Goal: Information Seeking & Learning: Learn about a topic

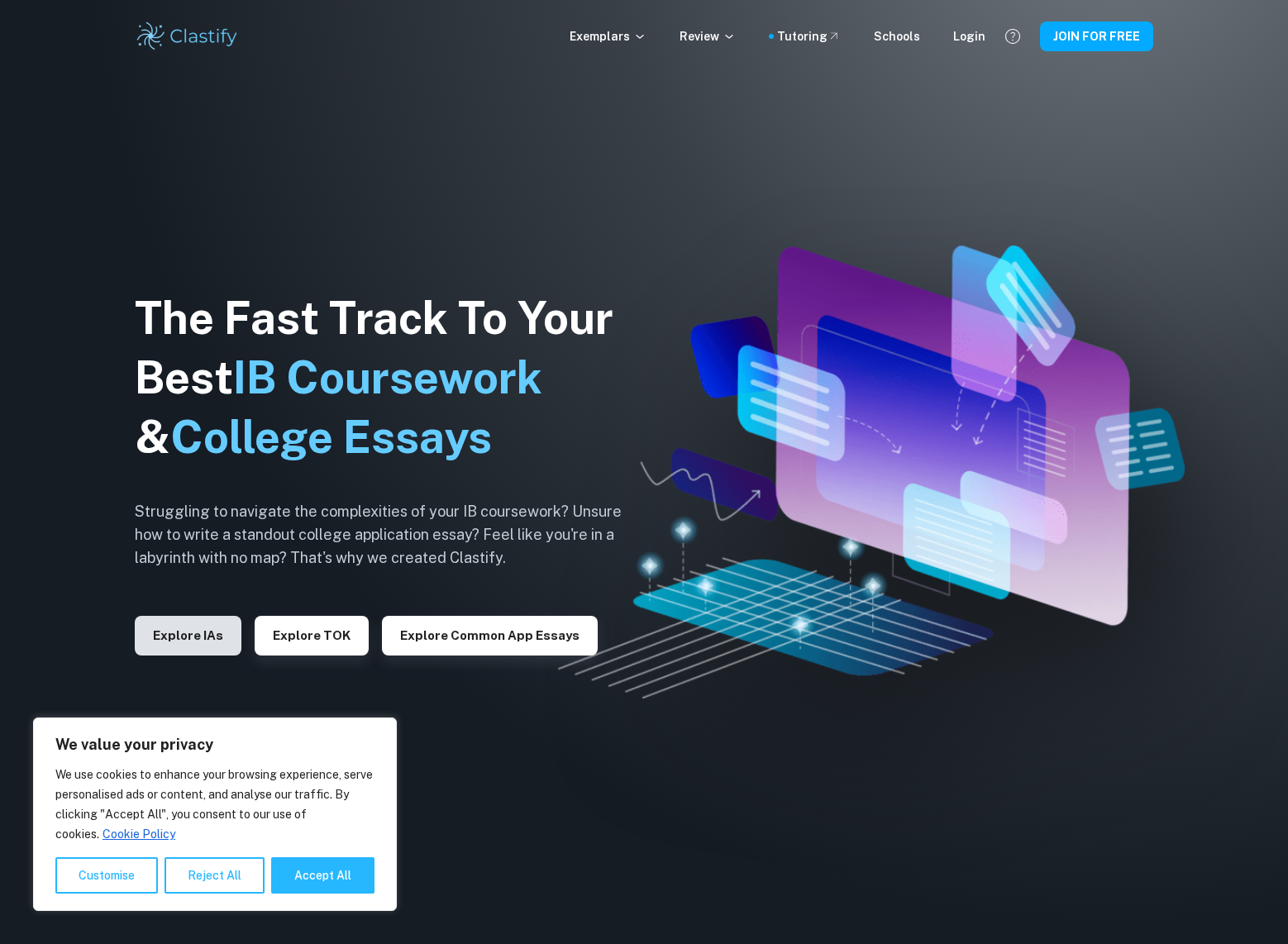
click at [185, 636] on button "Explore IAs" at bounding box center [189, 635] width 107 height 39
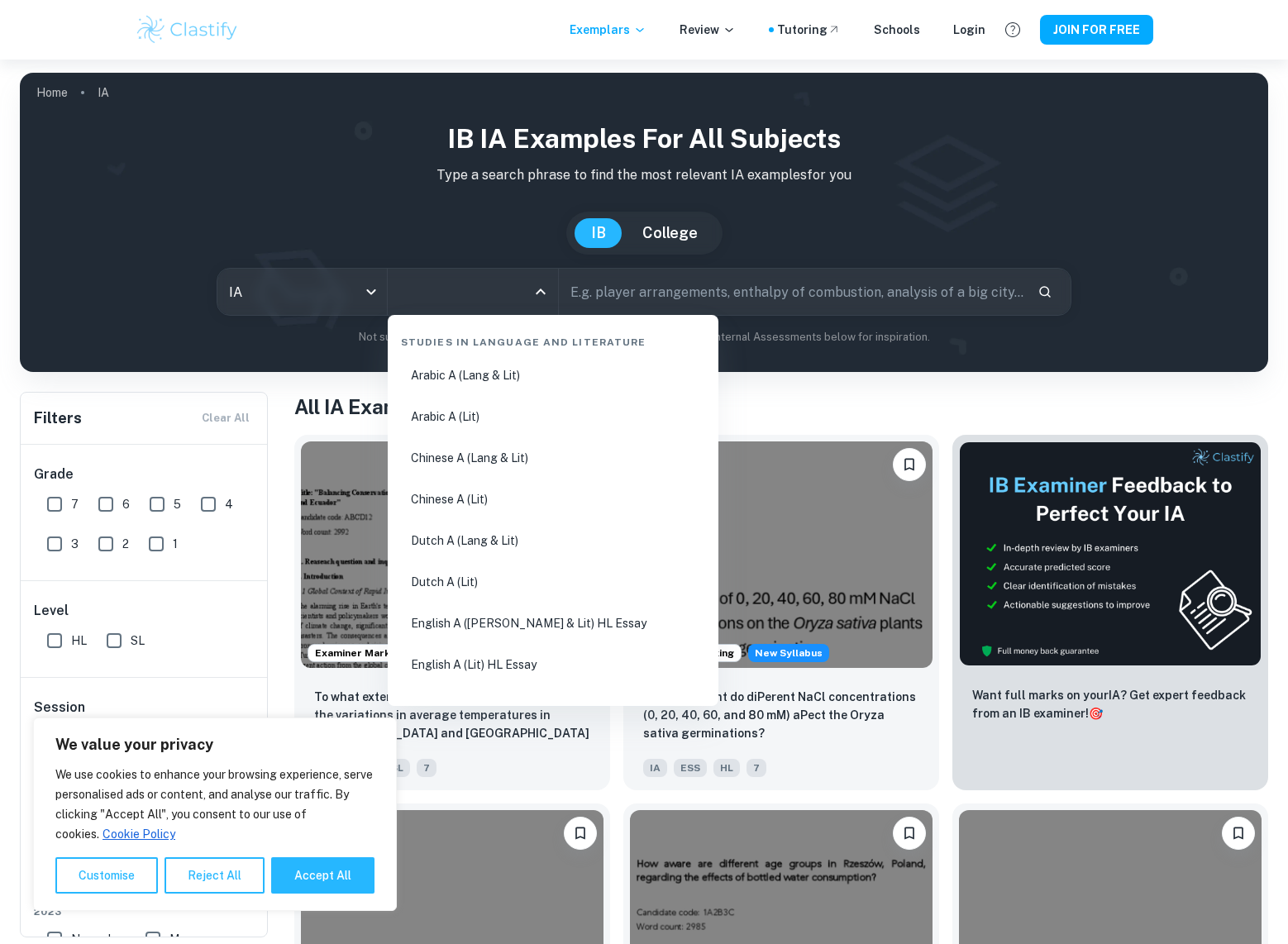
click at [453, 306] on input "All Subjects" at bounding box center [460, 291] width 130 height 31
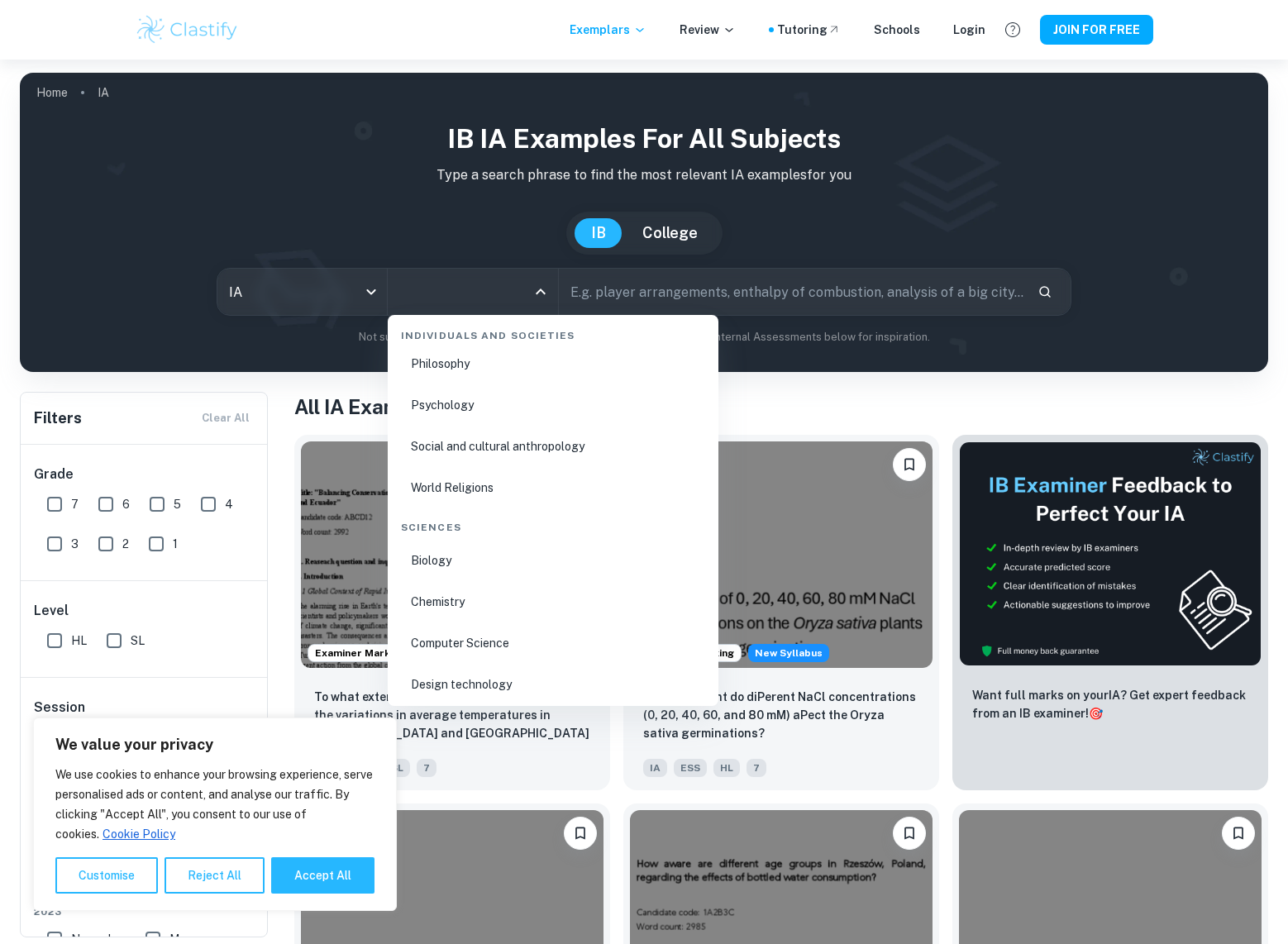
scroll to position [2398, 0]
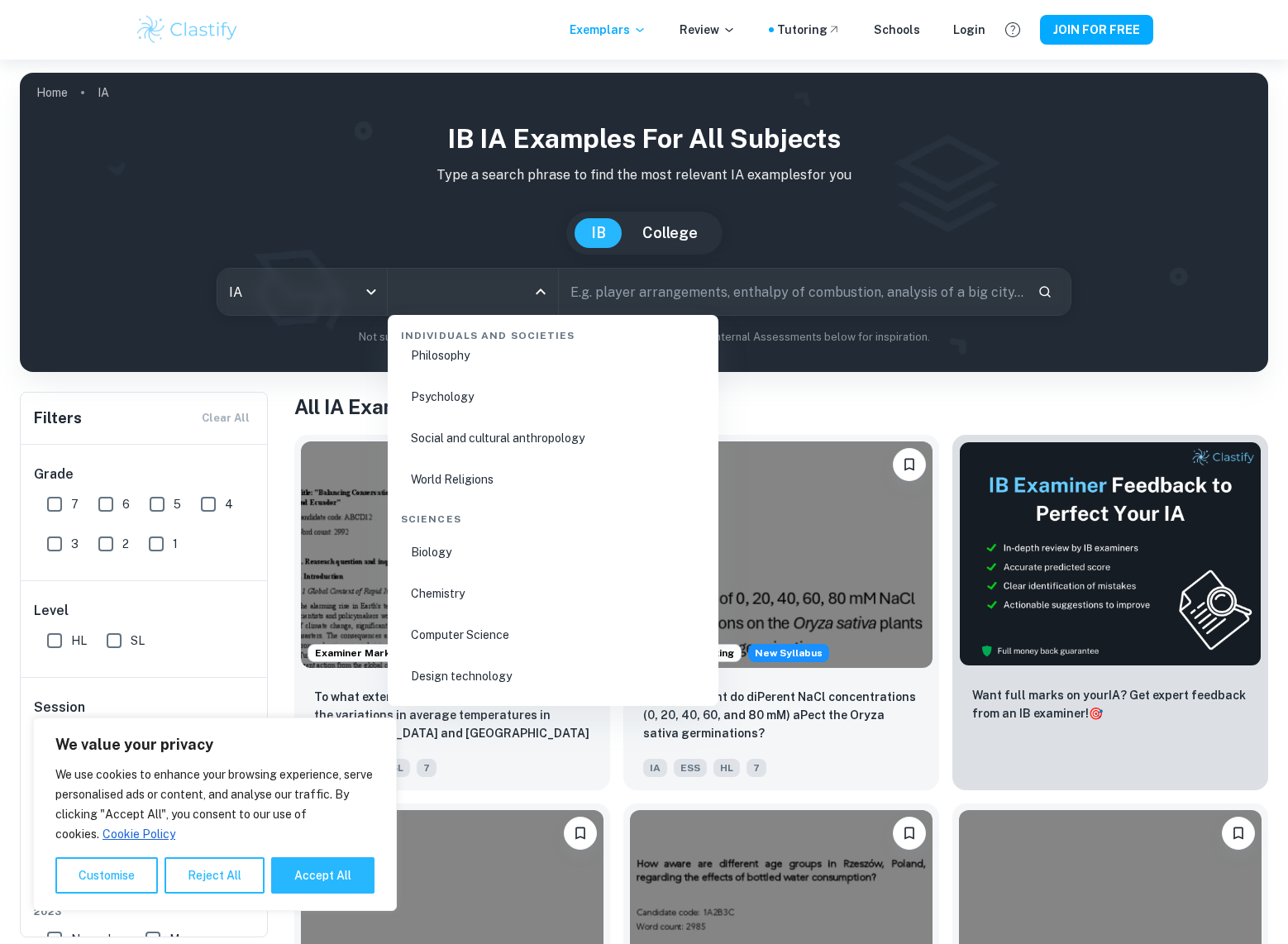
click at [467, 577] on li "Chemistry" at bounding box center [553, 593] width 317 height 38
type input "Chemistry"
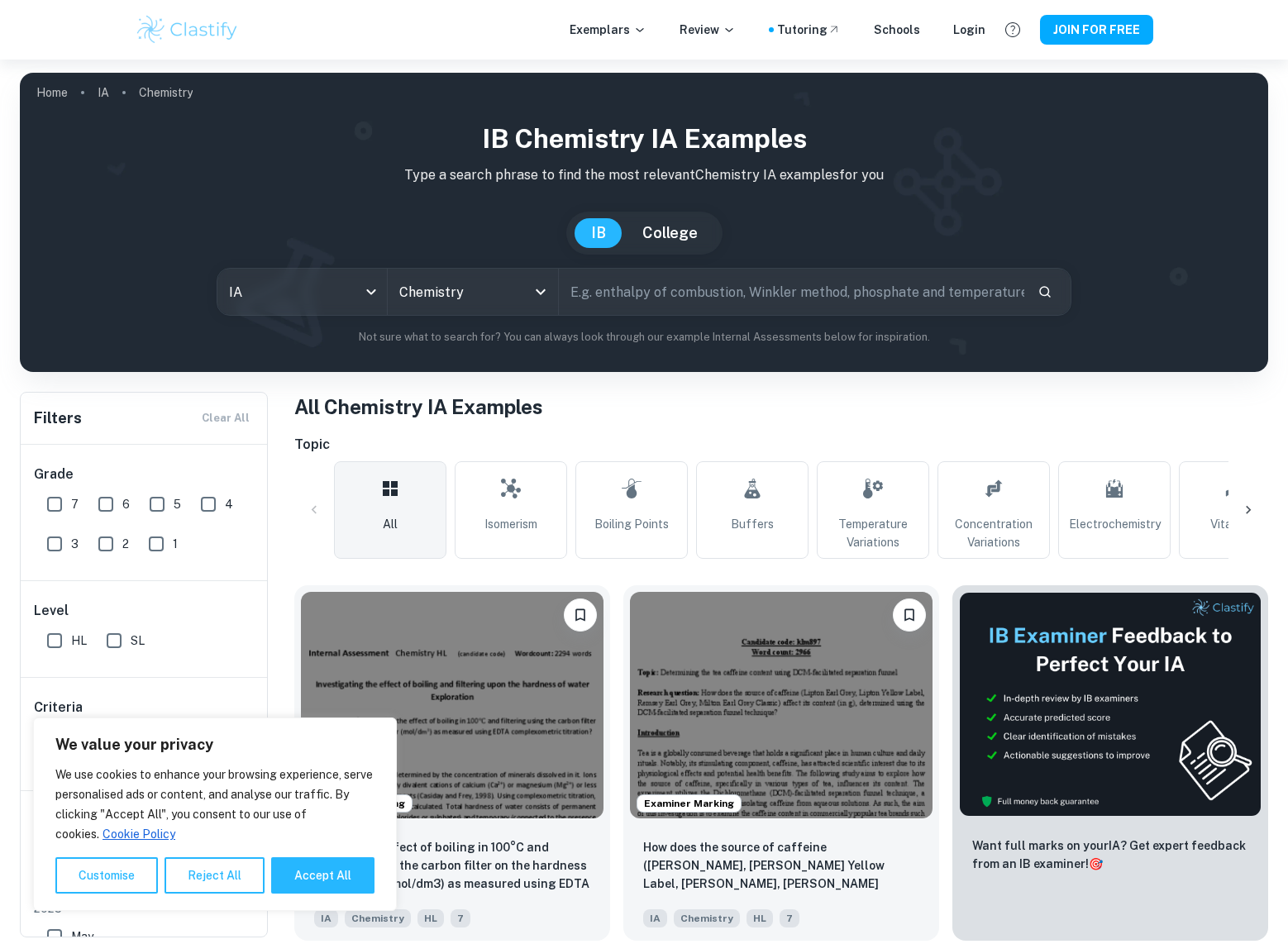
click at [1242, 510] on icon at bounding box center [1249, 510] width 17 height 17
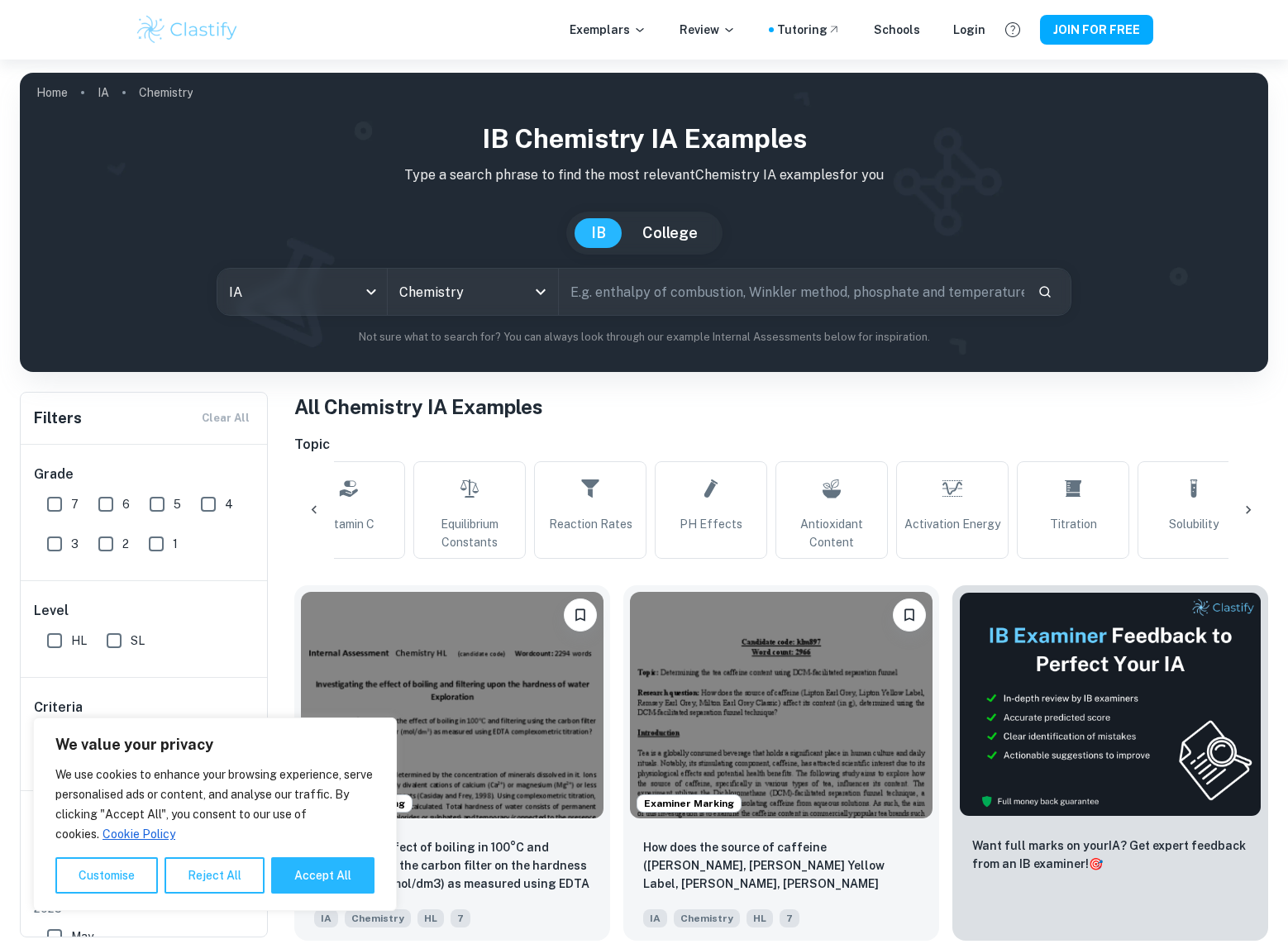
scroll to position [0, 886]
click at [1016, 485] on div "All Isomerism Boiling Points Buffers Temperature Variations Concentration Varia…" at bounding box center [780, 510] width 894 height 98
click at [1038, 489] on link "Titration" at bounding box center [1073, 510] width 113 height 98
type input "Titration"
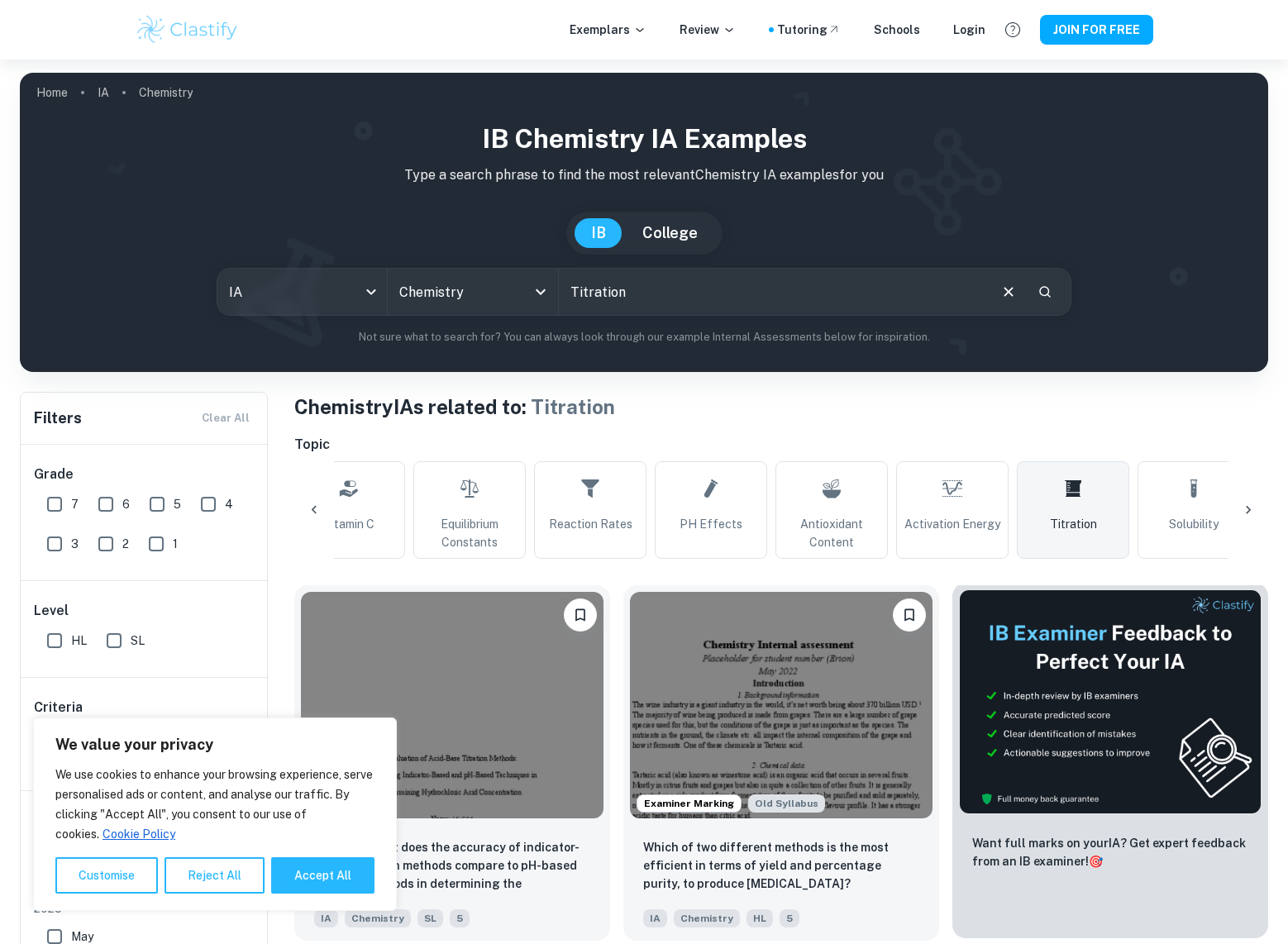
scroll to position [330, 0]
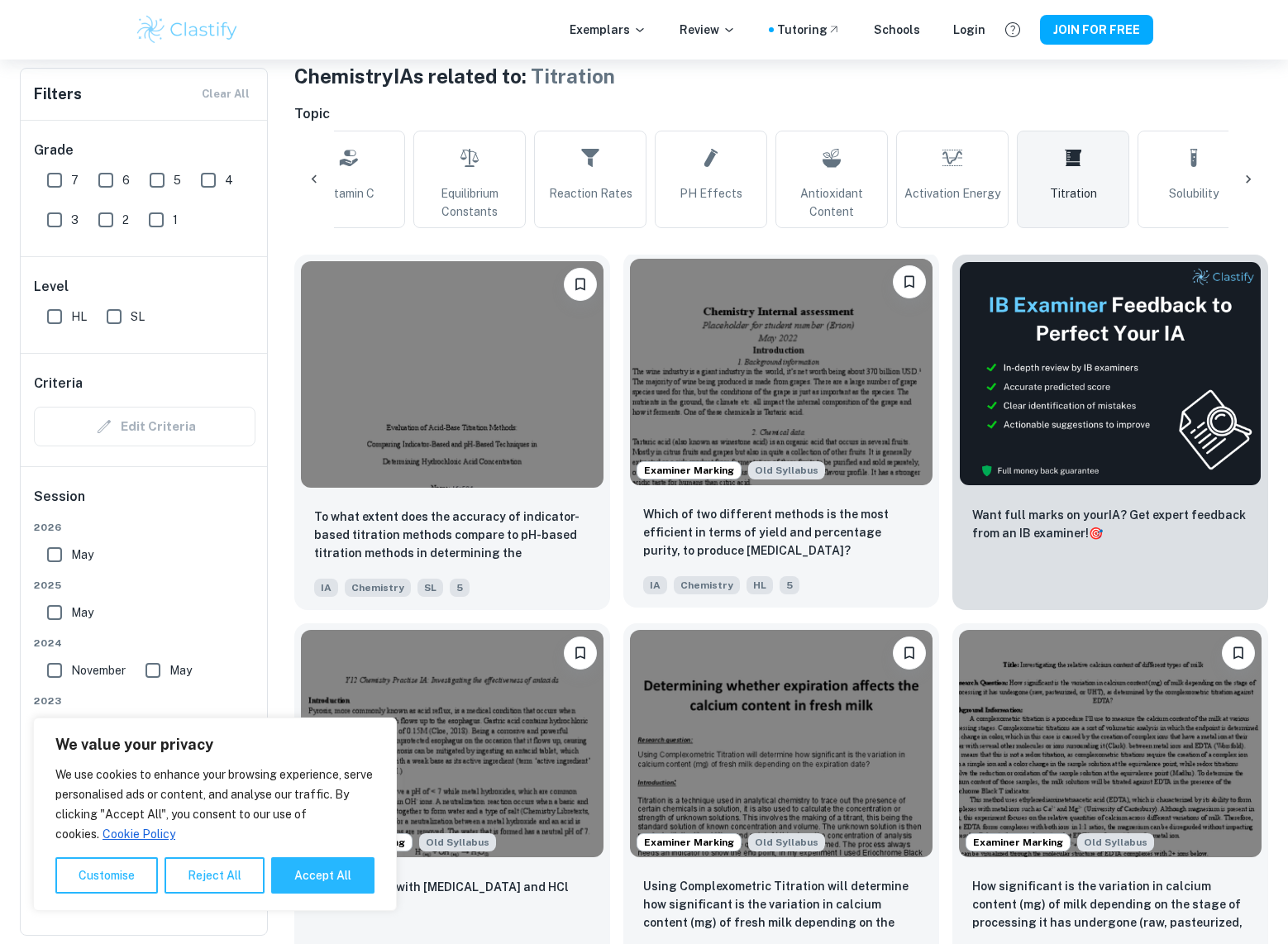
click at [773, 401] on img at bounding box center [780, 372] width 303 height 226
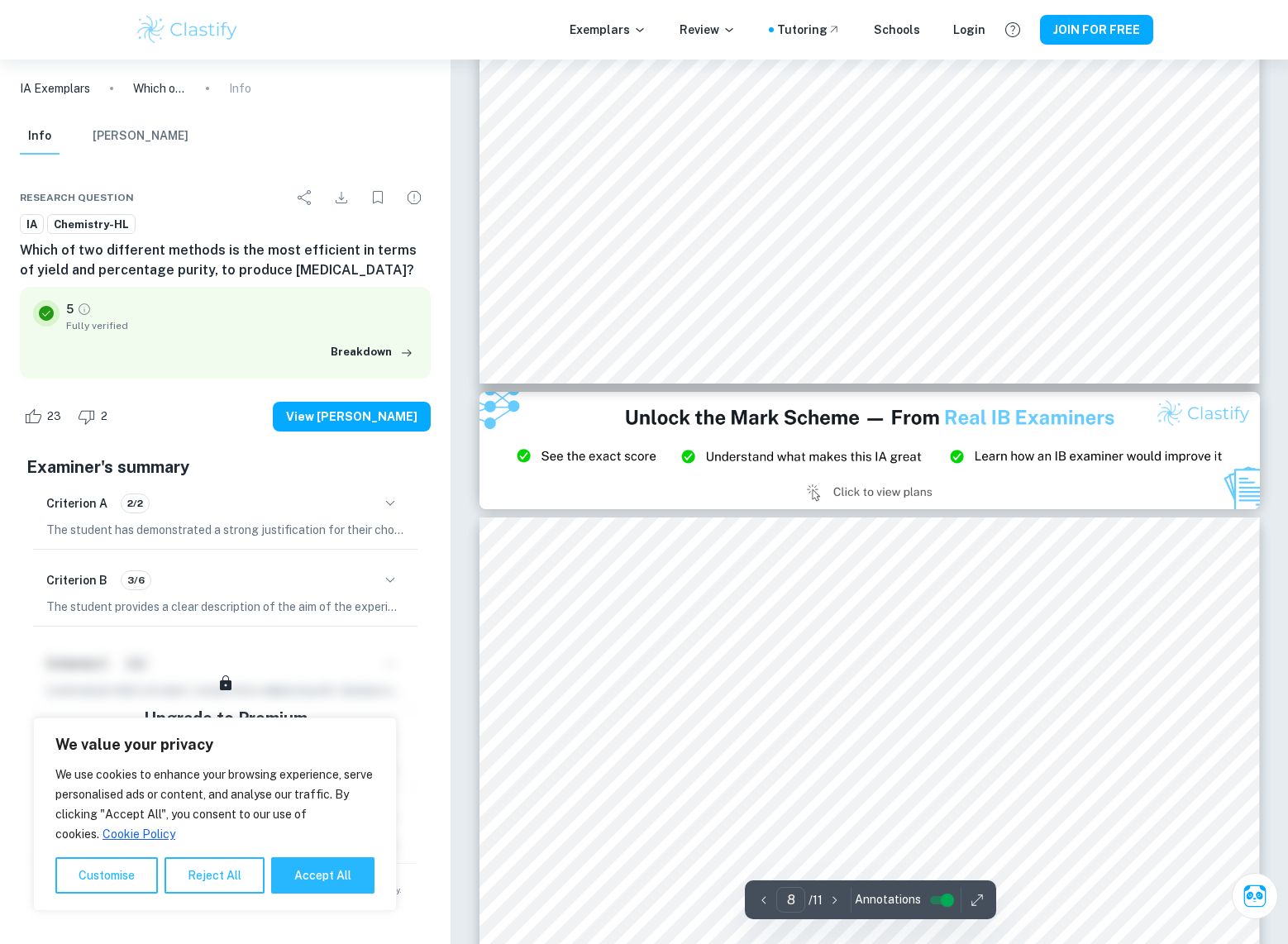
scroll to position [8839, 0]
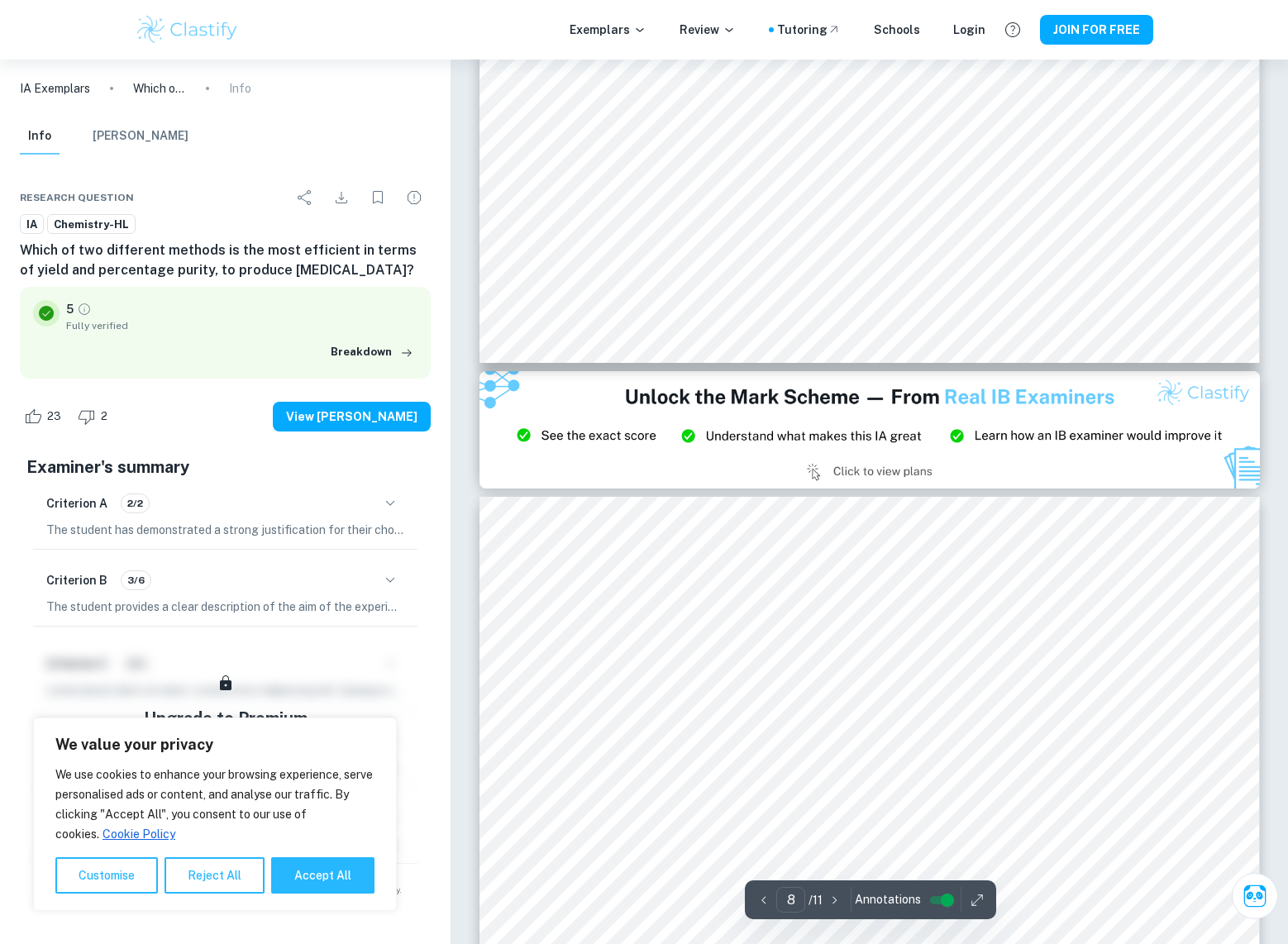
type input "9"
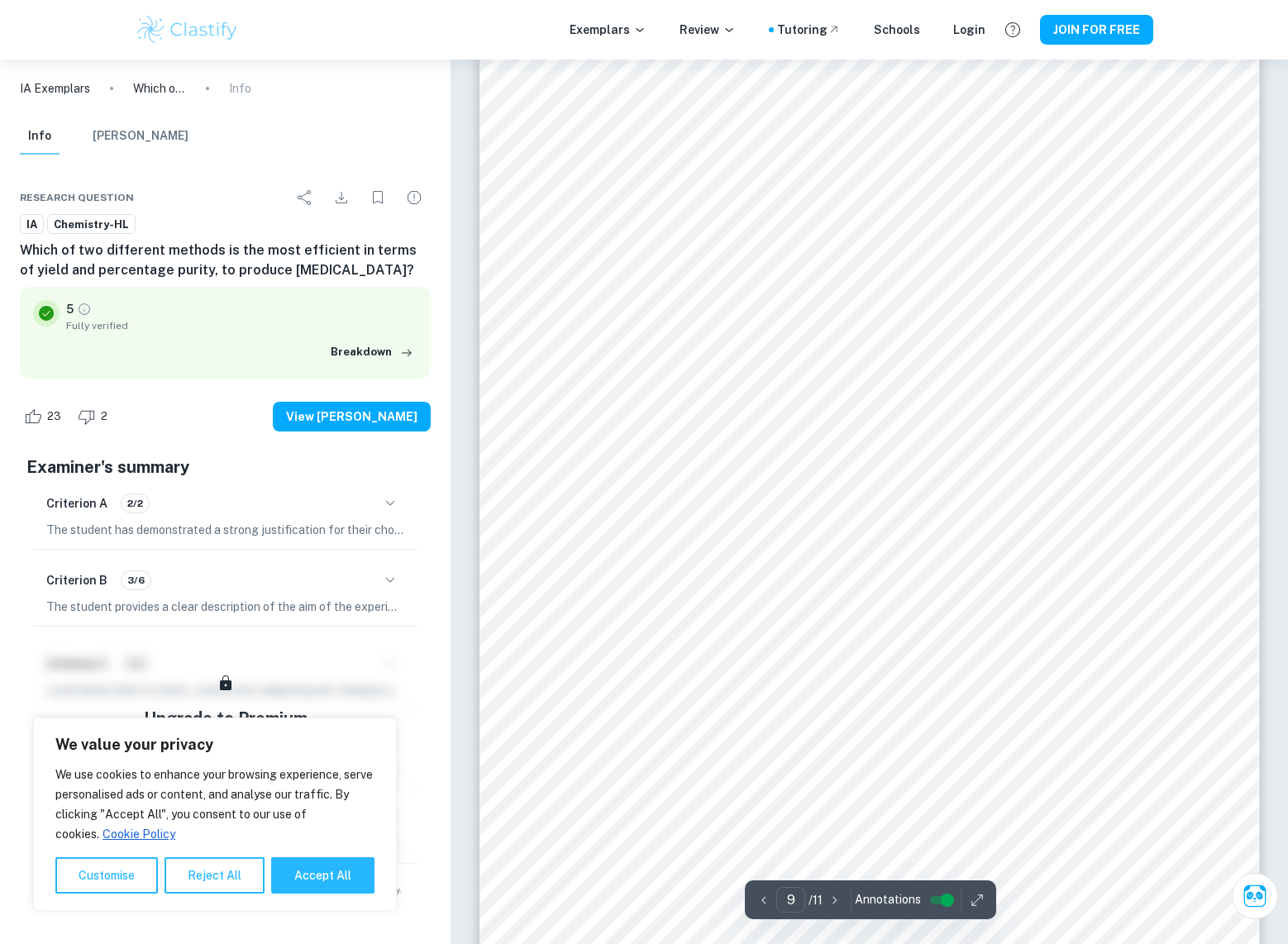
scroll to position [9335, 0]
